Goal: Find specific page/section: Find specific page/section

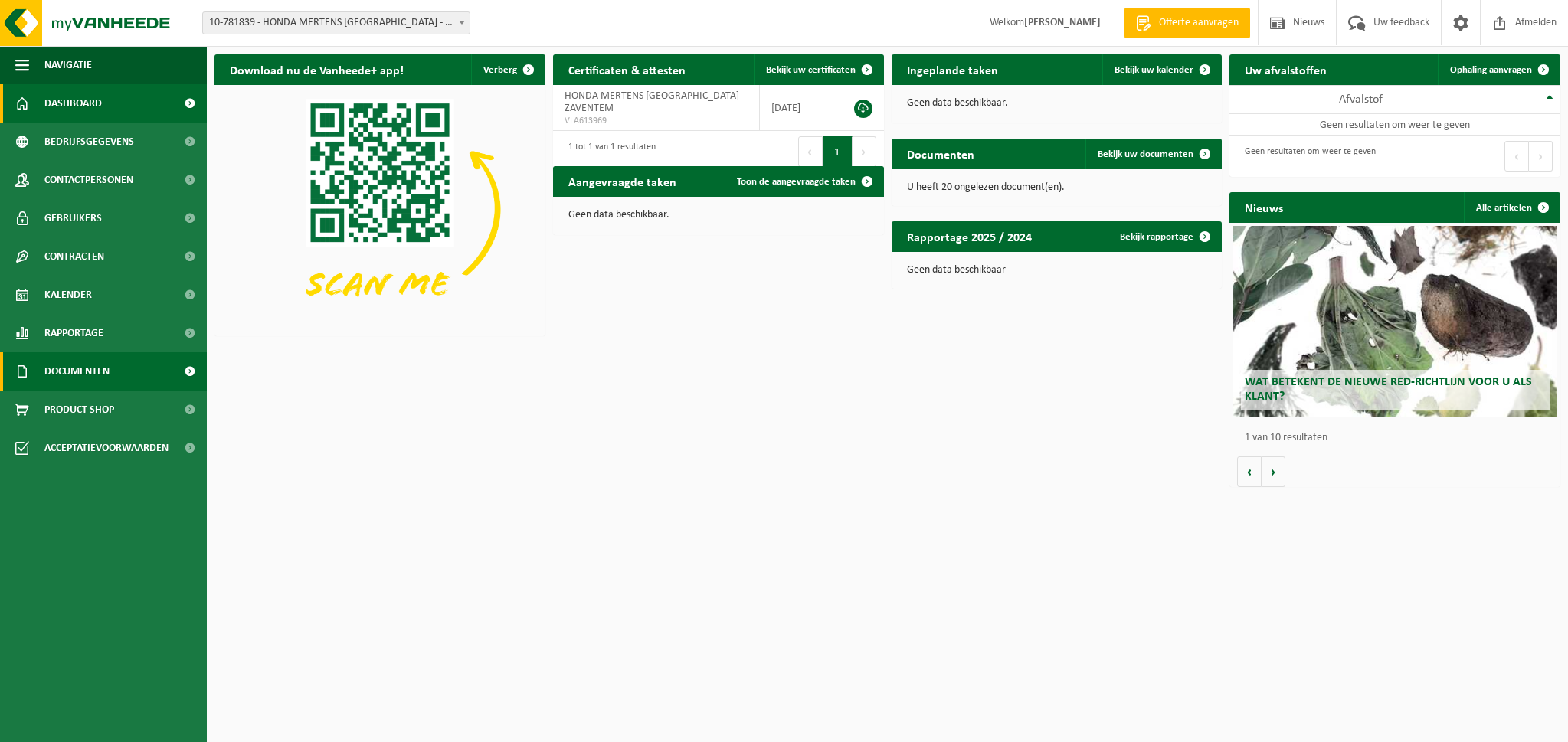
click at [88, 372] on span "Documenten" at bounding box center [77, 371] width 65 height 39
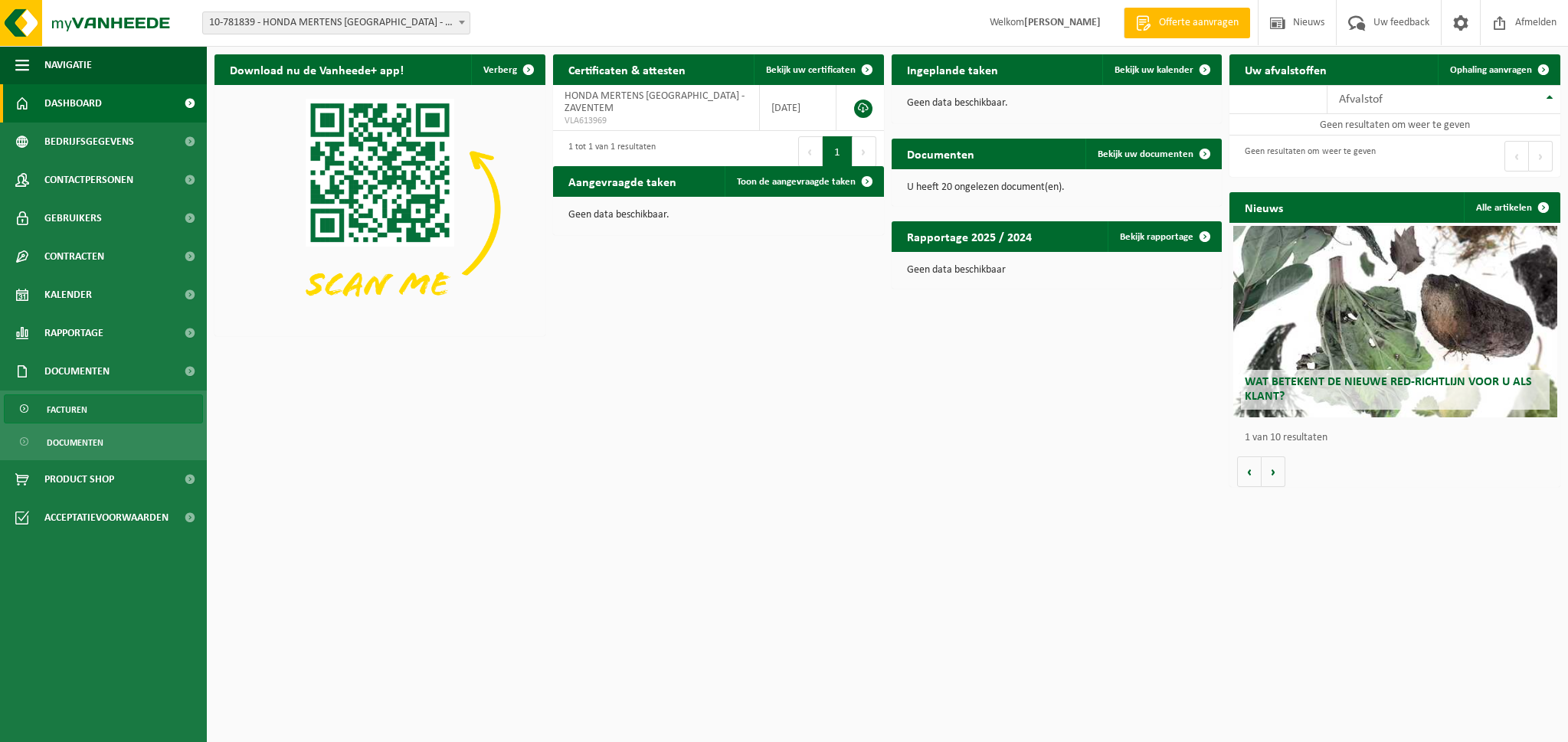
click at [84, 412] on span "Facturen" at bounding box center [67, 410] width 41 height 29
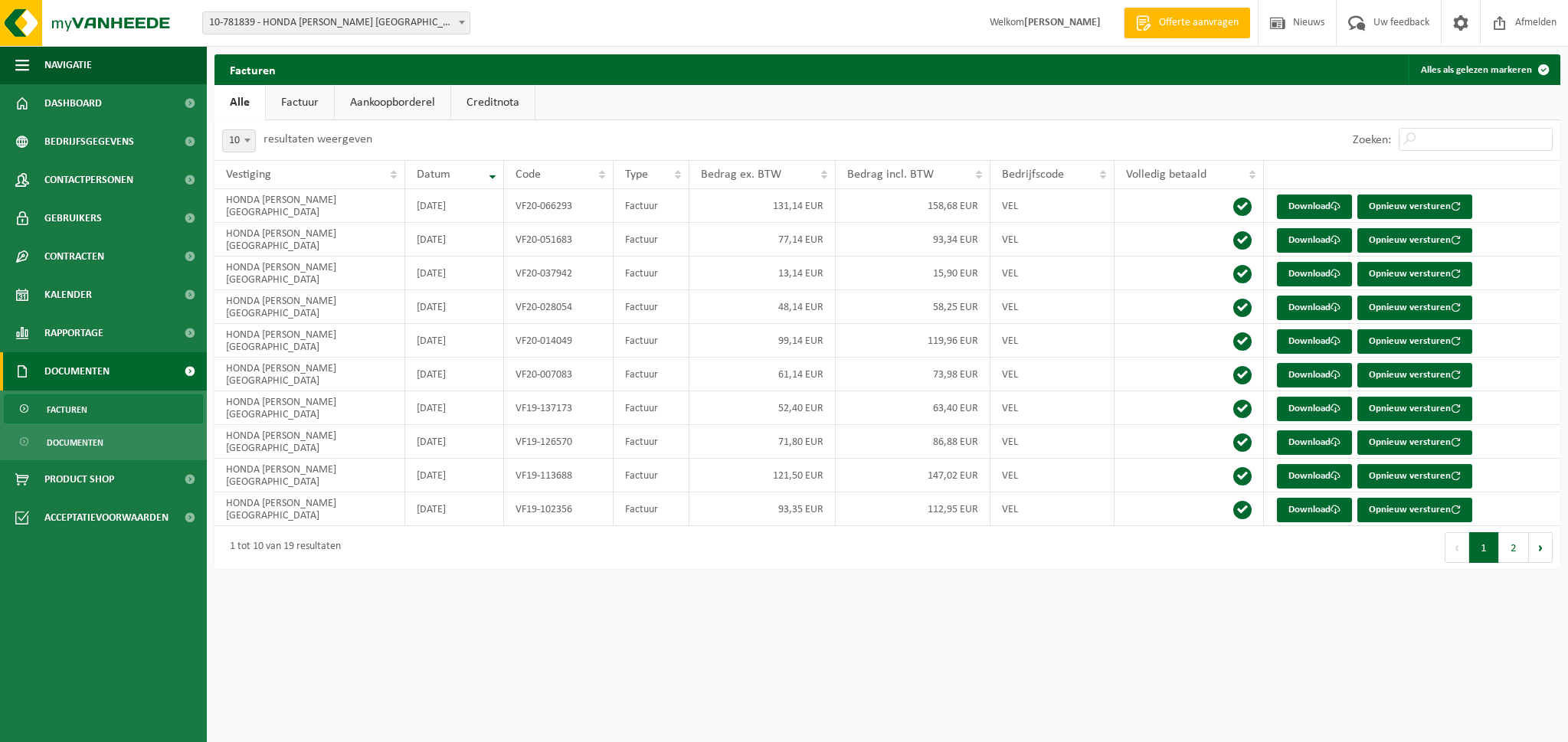
click at [292, 104] on link "Factuur" at bounding box center [300, 102] width 68 height 35
click at [1498, 24] on span at bounding box center [1500, 22] width 23 height 45
